Goal: Task Accomplishment & Management: Complete application form

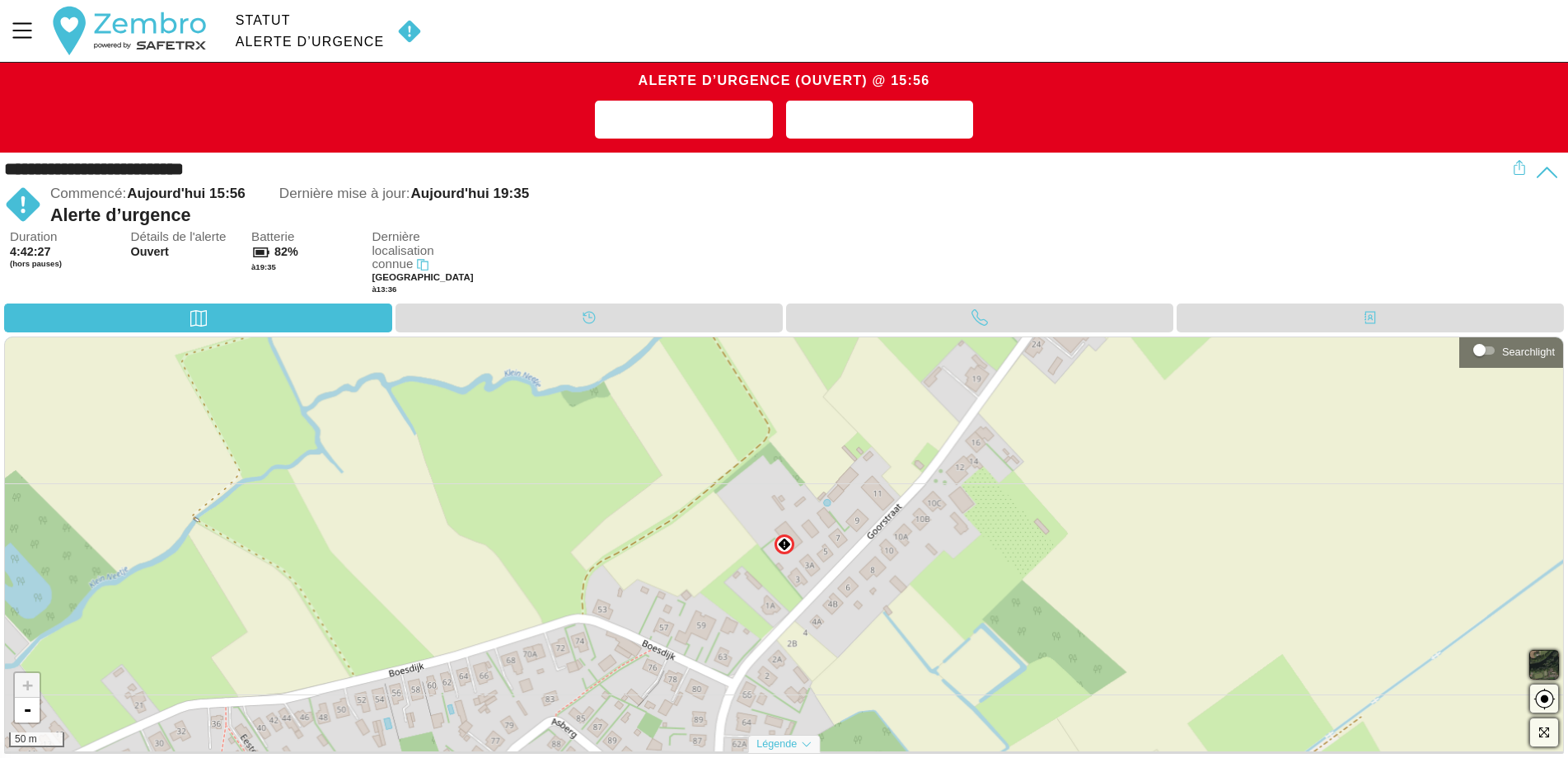
scroll to position [1, 0]
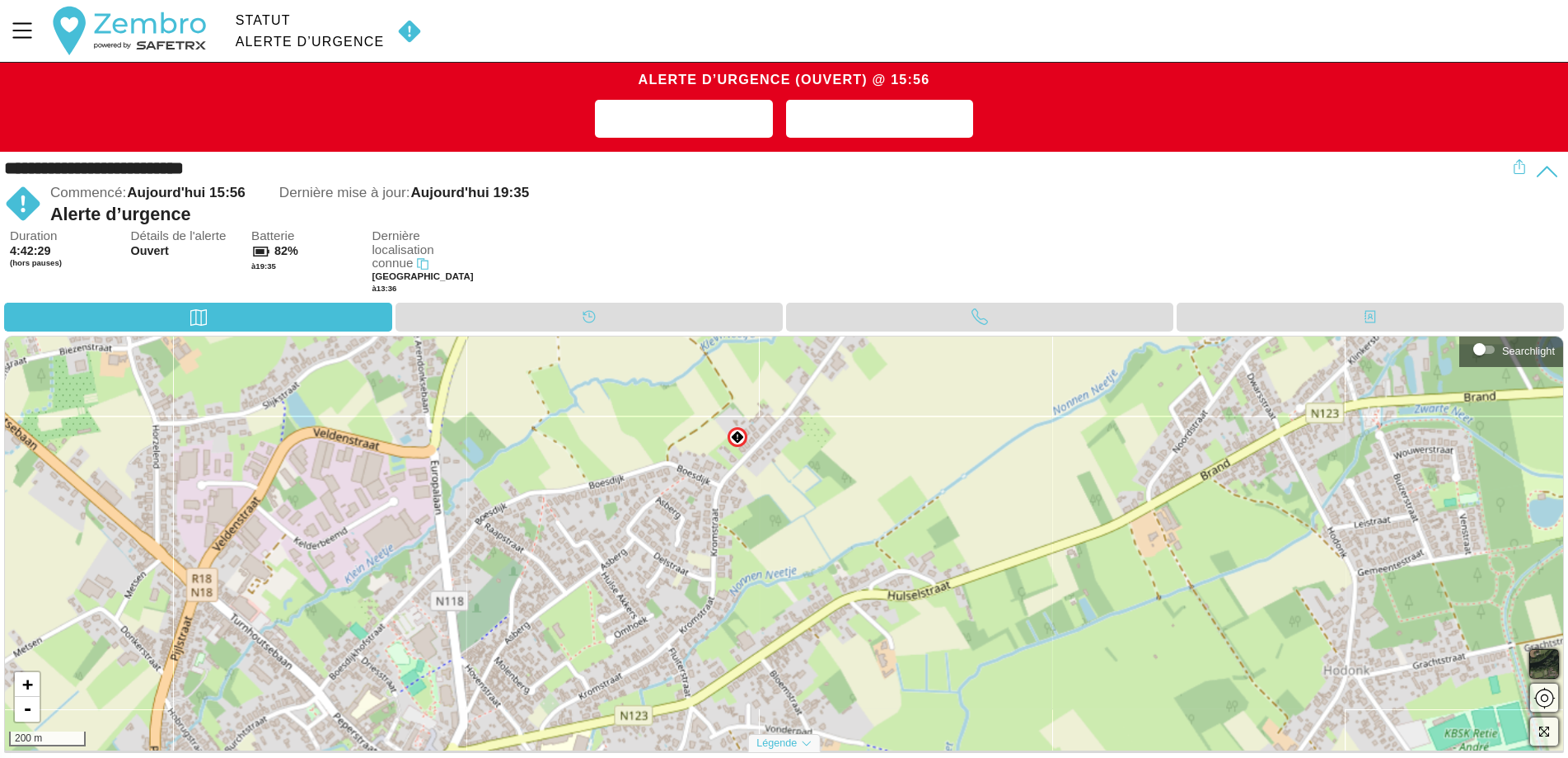
click at [742, 438] on img at bounding box center [737, 437] width 13 height 13
click at [625, 260] on div "Duration 4:42:31 (hors pauses) Détails de l'alerte Ouvert Batterie 82% à 19:35 …" at bounding box center [787, 266] width 1554 height 73
click at [640, 197] on div "Commencé: Aujourd'hui 15:56 Dernière mise à jour: Aujourd'hui 19:35" at bounding box center [781, 193] width 1461 height 22
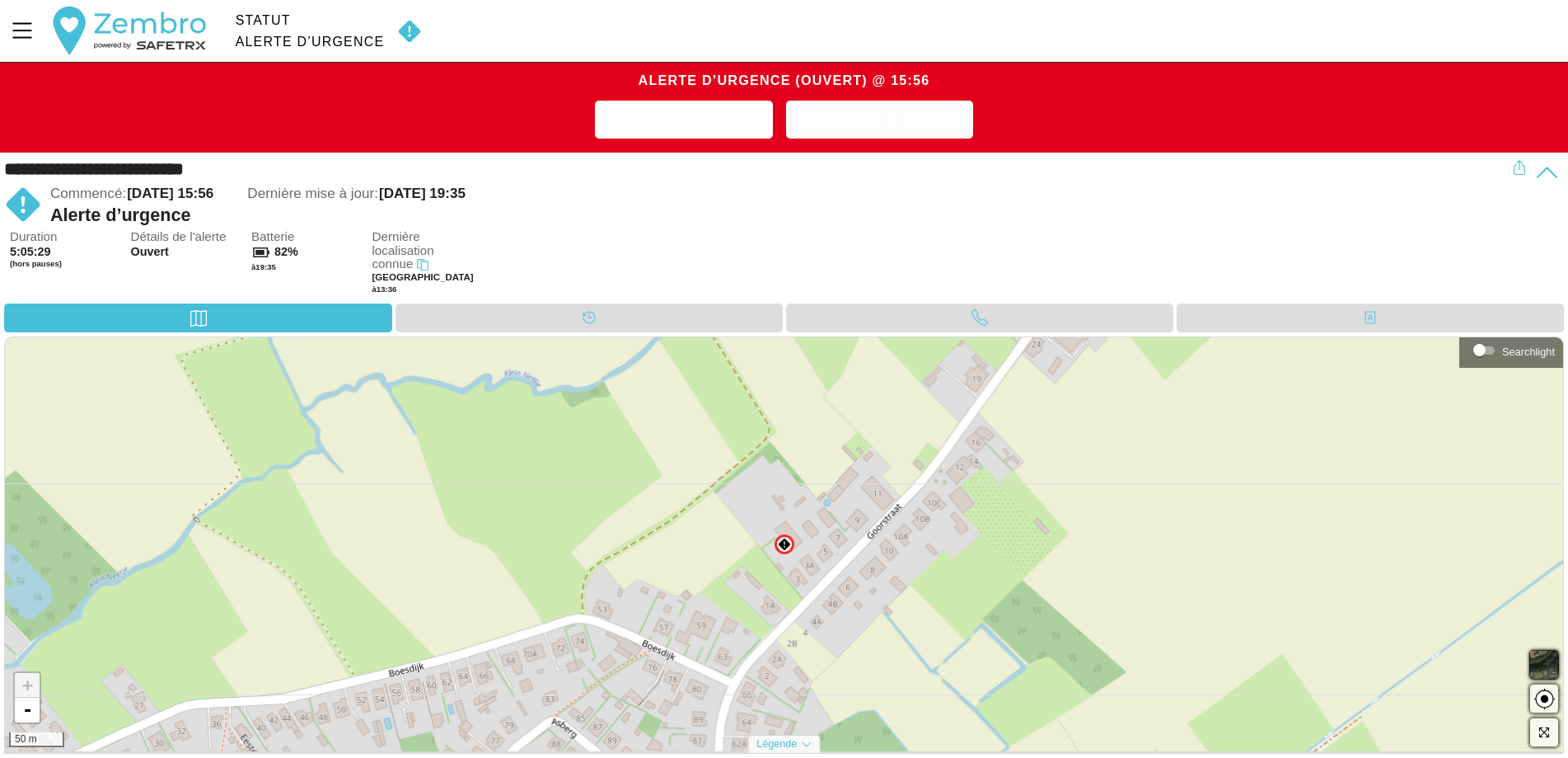
click at [862, 123] on span "Résoudre l'alerte" at bounding box center [879, 121] width 160 height 25
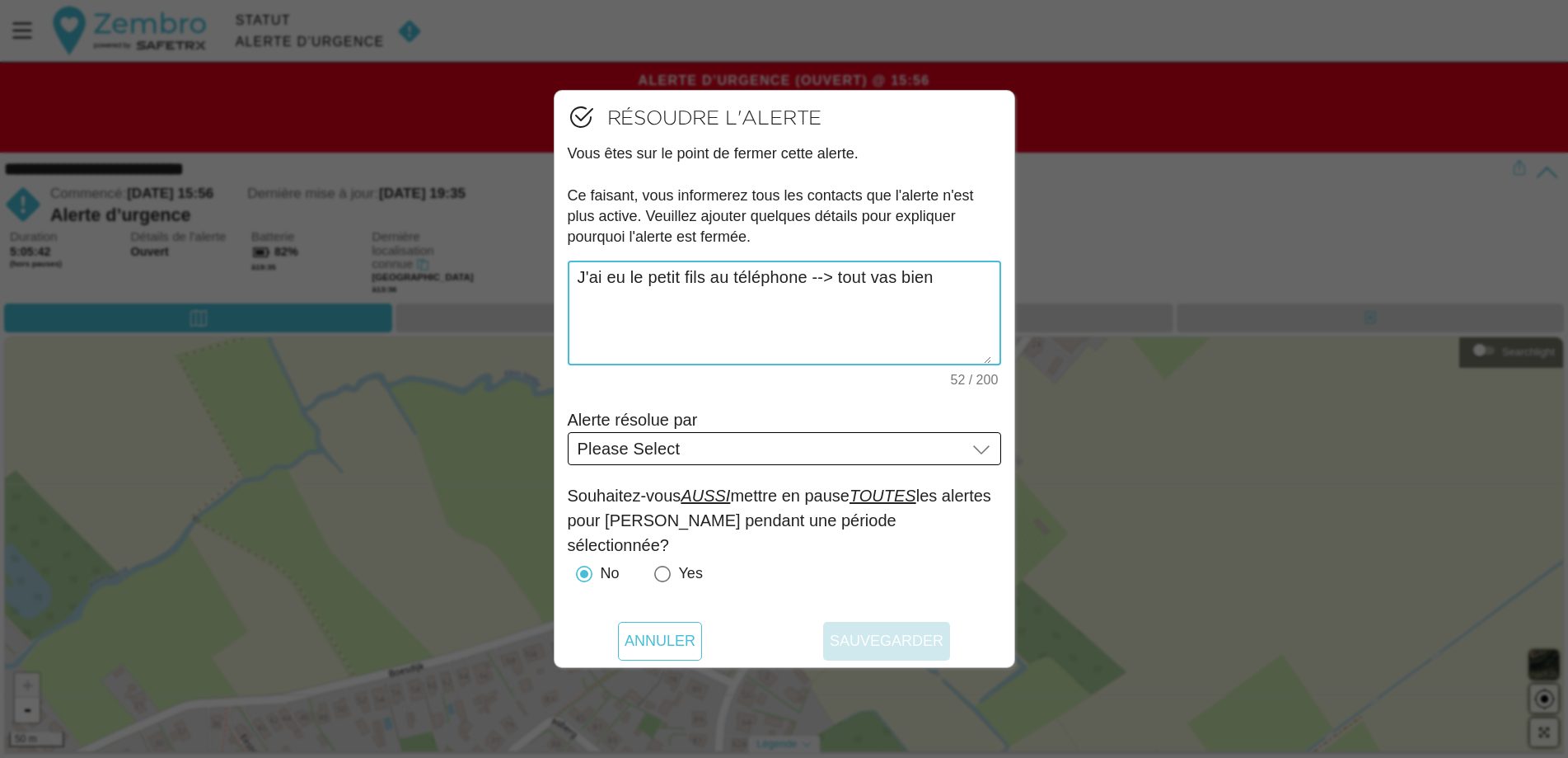
type textarea "J'ai eu le petit fils au téléphone --> tout vas bien"
click at [913, 446] on div "Please Select Please Select" at bounding box center [772, 448] width 389 height 33
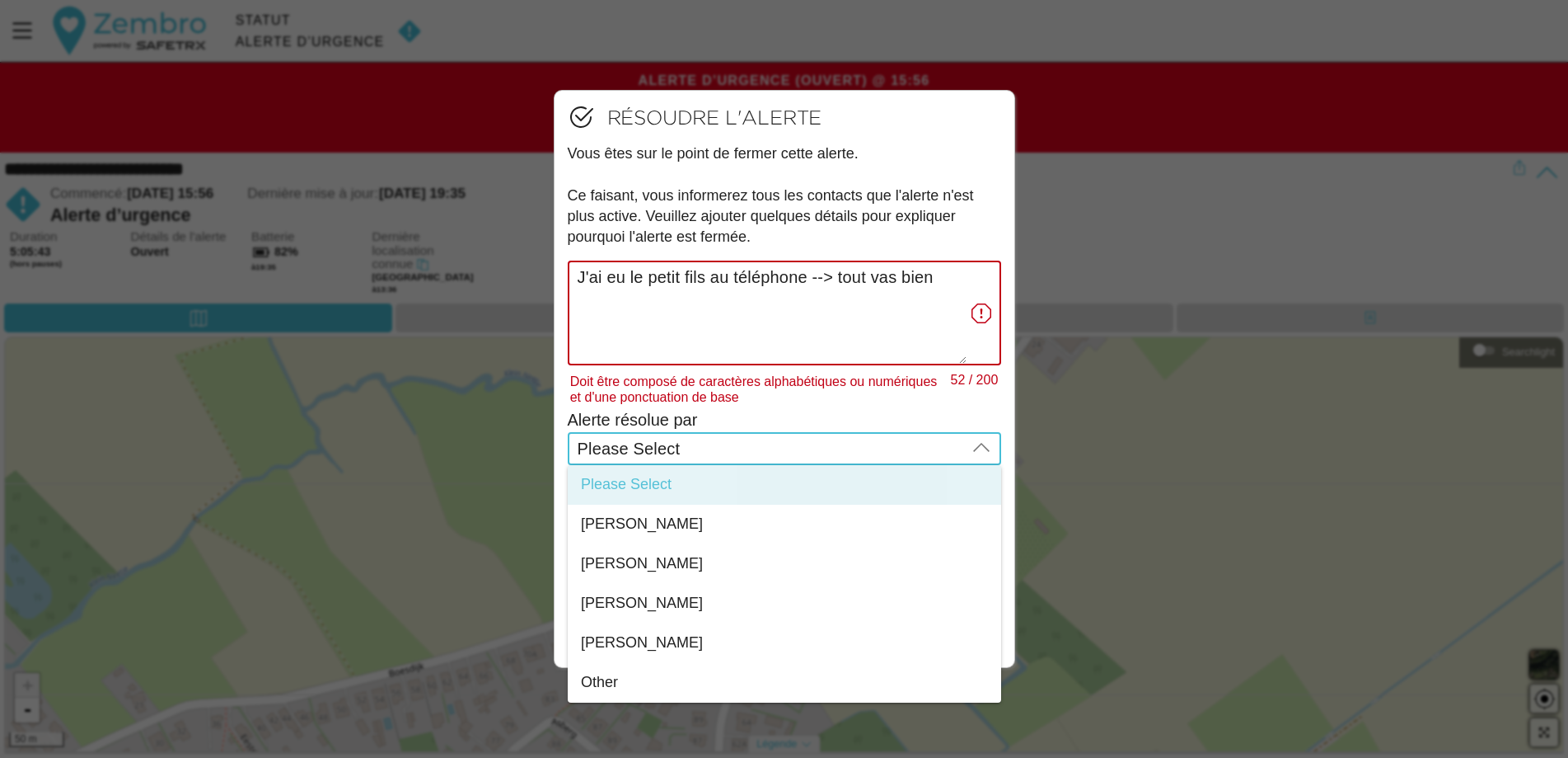
click at [763, 446] on div "Please Select Please Select" at bounding box center [772, 448] width 389 height 33
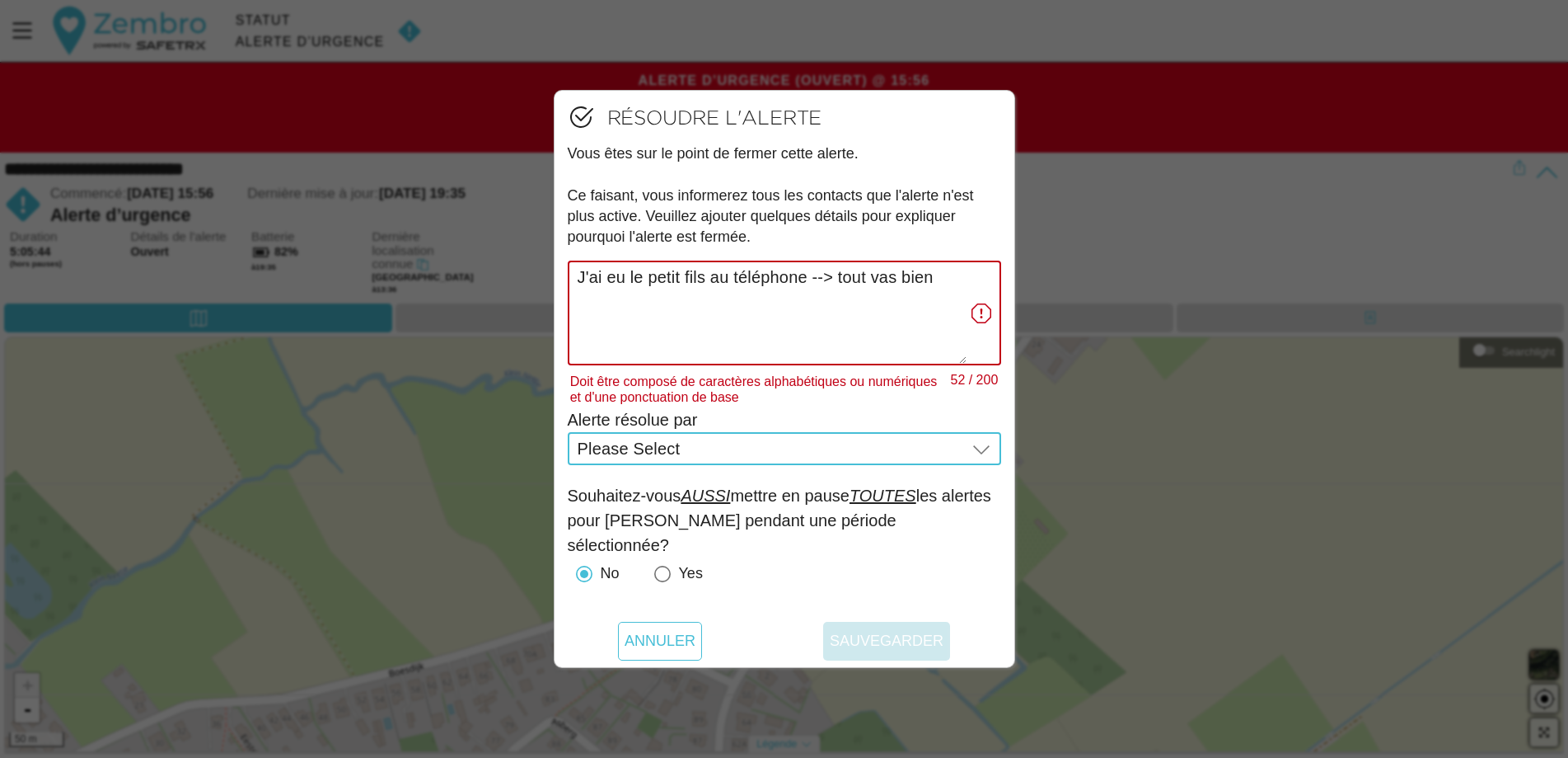
click at [758, 457] on div "Please Select Please Select" at bounding box center [772, 448] width 389 height 33
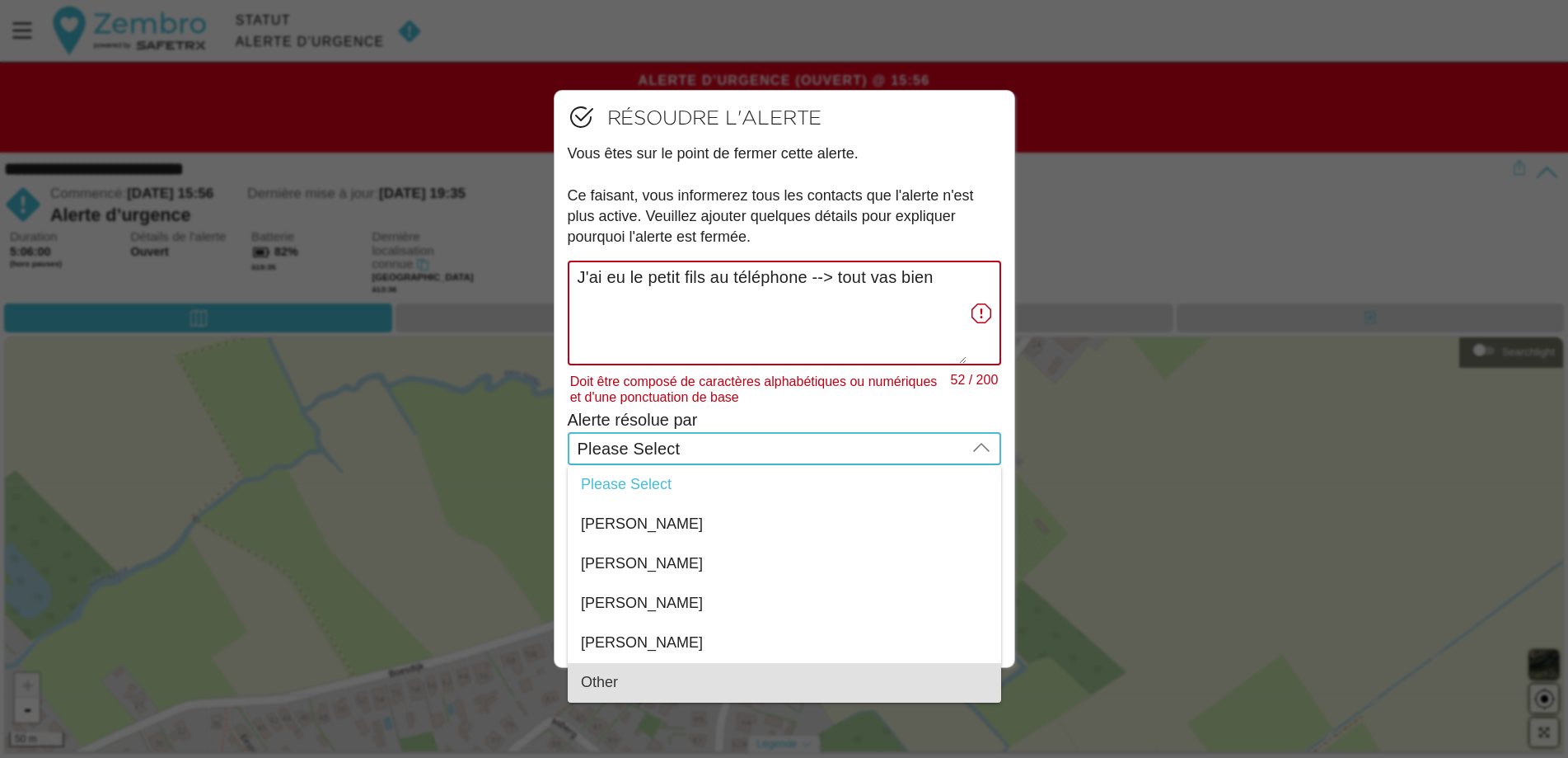
click at [679, 686] on div "Other" at bounding box center [784, 682] width 407 height 18
type input "Other"
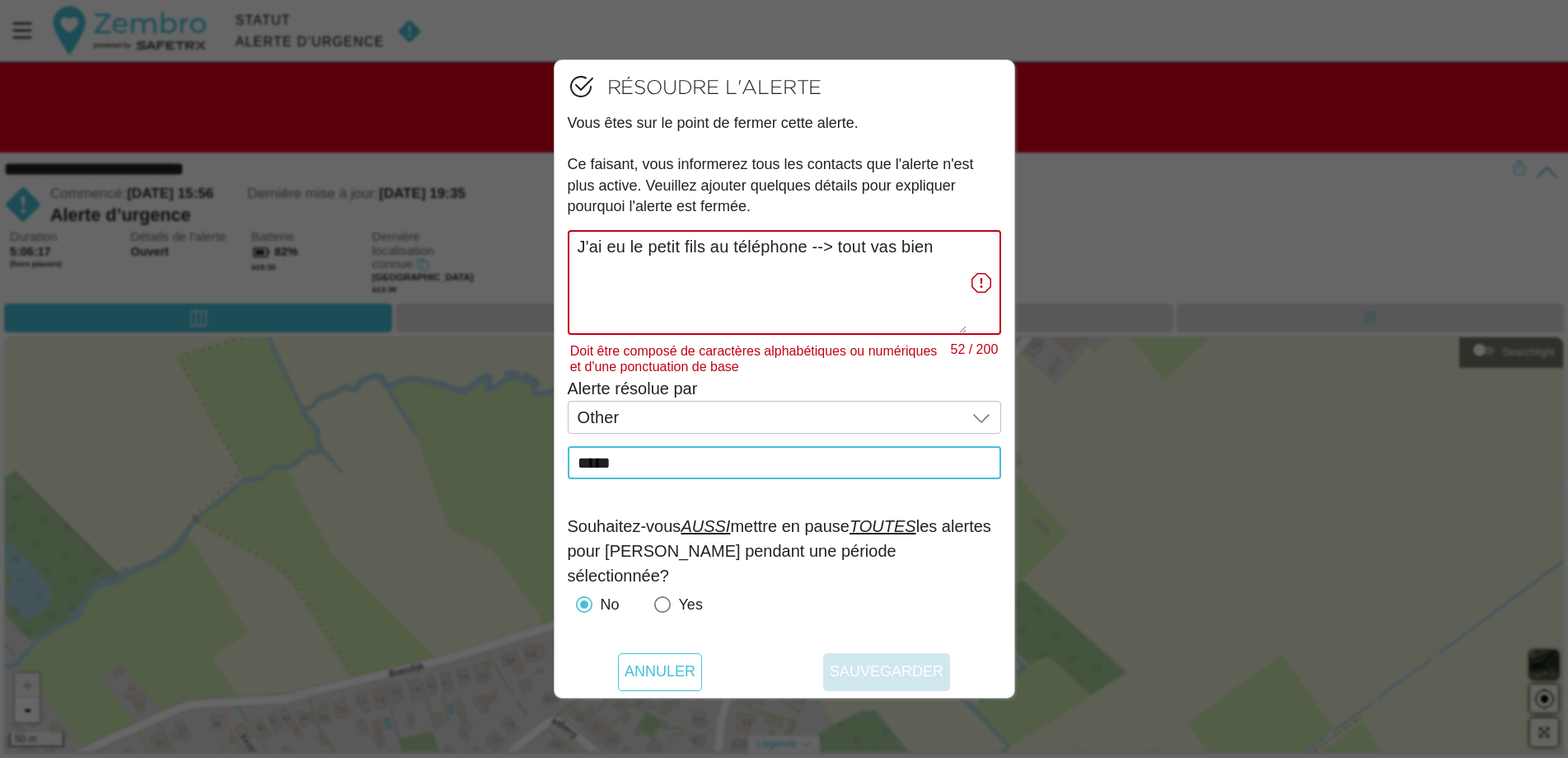
type input "*****"
click at [840, 246] on textarea "J'ai eu le petit fils au téléphone --> tout vas bien" at bounding box center [772, 282] width 389 height 102
drag, startPoint x: 868, startPoint y: 282, endPoint x: 793, endPoint y: 315, distance: 81.9
click at [866, 288] on textarea "J'ai eu le petit fils au téléphone, tout vas bien" at bounding box center [772, 282] width 389 height 102
click at [736, 313] on textarea "J'ai eu le petit fils au téléphone, tout vas bien" at bounding box center [772, 282] width 389 height 102
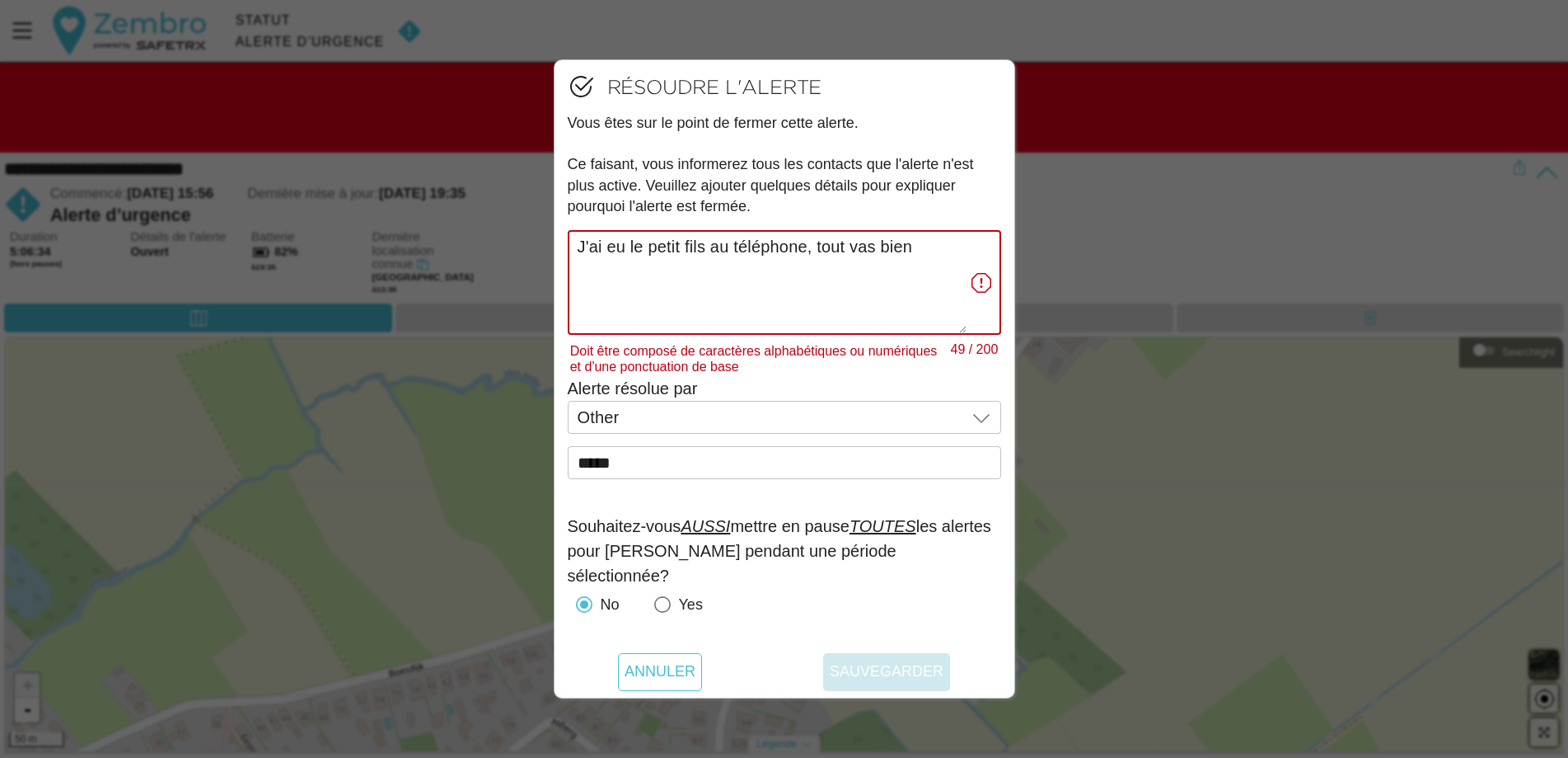
type textarea "J'ai eu le petit fils au téléphone, tout vas bien"
click at [989, 285] on icon at bounding box center [982, 283] width 20 height 20
click at [967, 285] on textarea "J'ai eu le petit fils au téléphone, tout vas bien" at bounding box center [772, 282] width 389 height 102
drag, startPoint x: 987, startPoint y: 284, endPoint x: 713, endPoint y: 245, distance: 276.8
click at [984, 284] on icon at bounding box center [982, 283] width 20 height 20
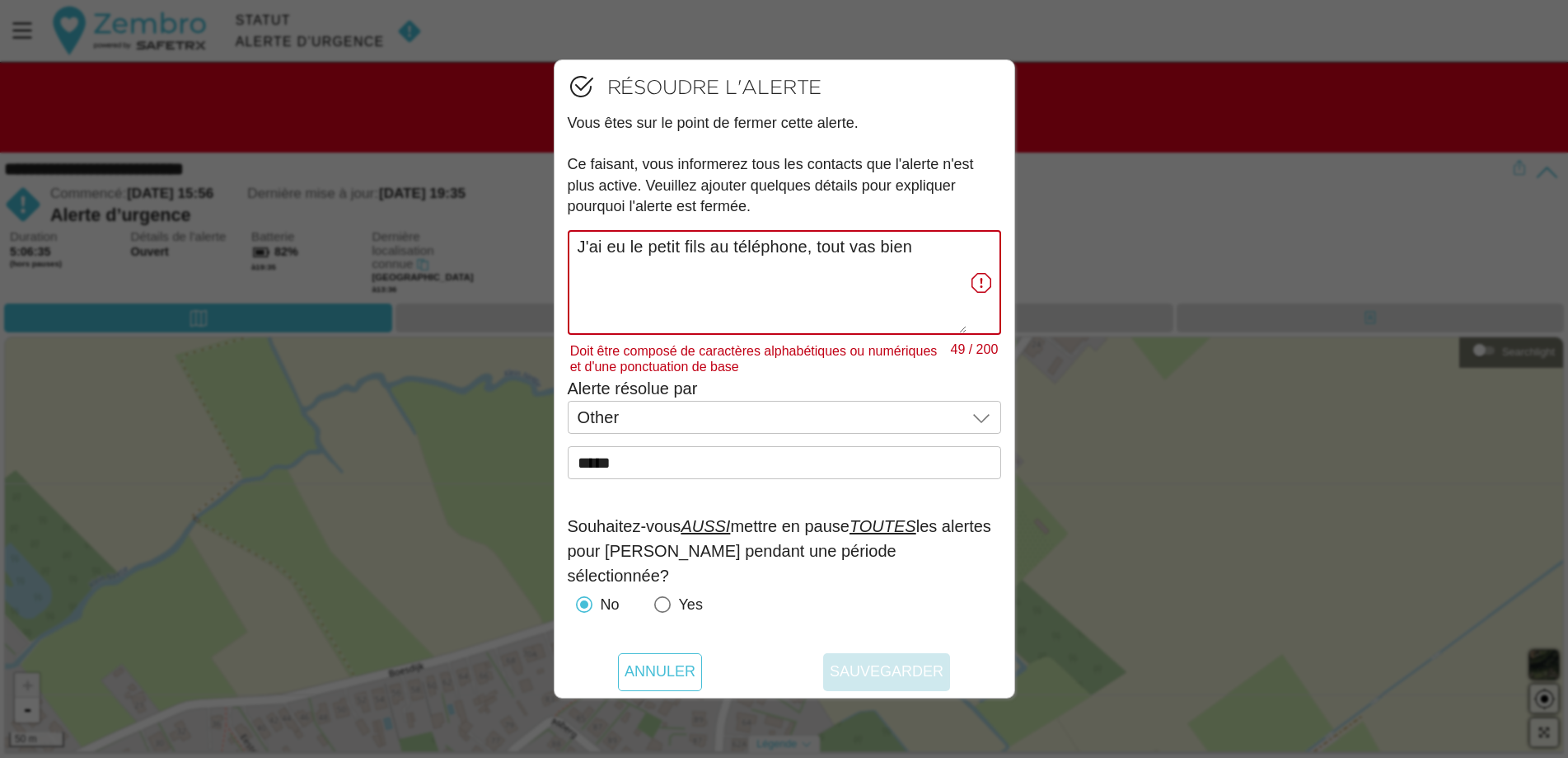
click at [967, 284] on textarea "J'ai eu le petit fils au téléphone, tout vas bien" at bounding box center [772, 282] width 389 height 102
click at [721, 227] on div "Résoudre l'alerte Vous êtes sur le point de fermer cette alerte. Ce faisant, vo…" at bounding box center [784, 151] width 433 height 156
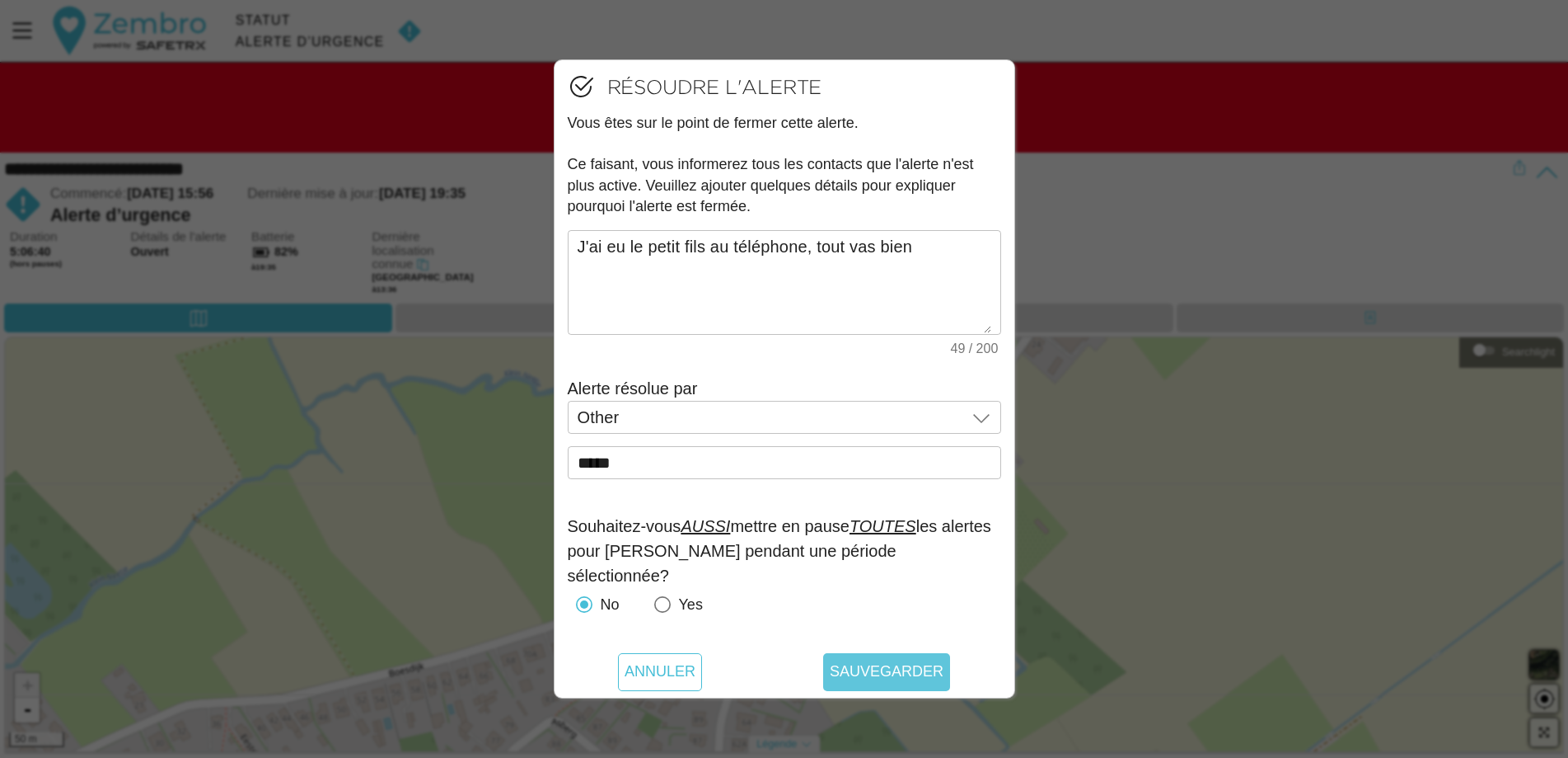
click at [904, 671] on span "Sauvegarder" at bounding box center [886, 671] width 113 height 38
